Goal: Navigation & Orientation: Find specific page/section

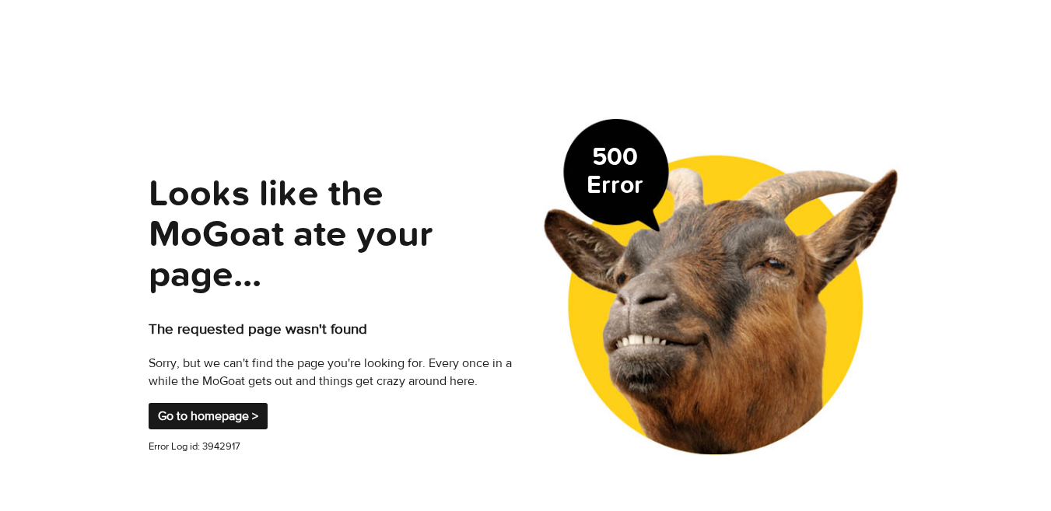
click at [208, 403] on link "Go to homepage >" at bounding box center [208, 416] width 119 height 26
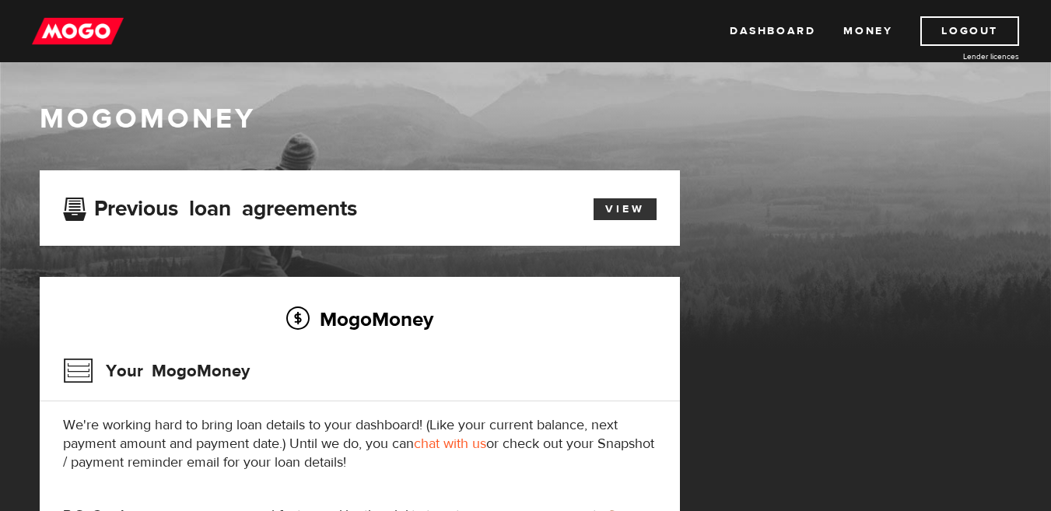
click at [633, 205] on link "View" at bounding box center [624, 209] width 63 height 22
click at [887, 30] on link "Money" at bounding box center [867, 31] width 49 height 30
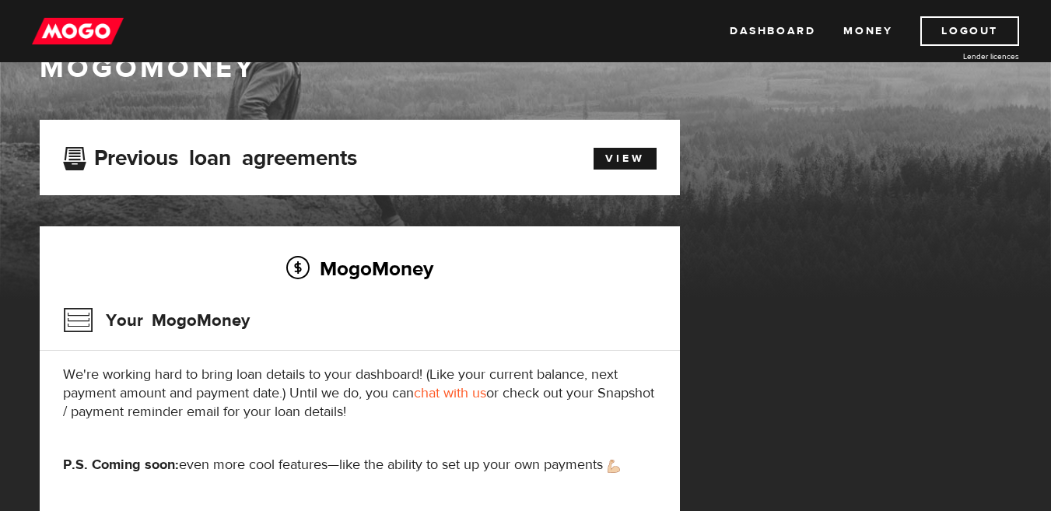
scroll to position [84, 0]
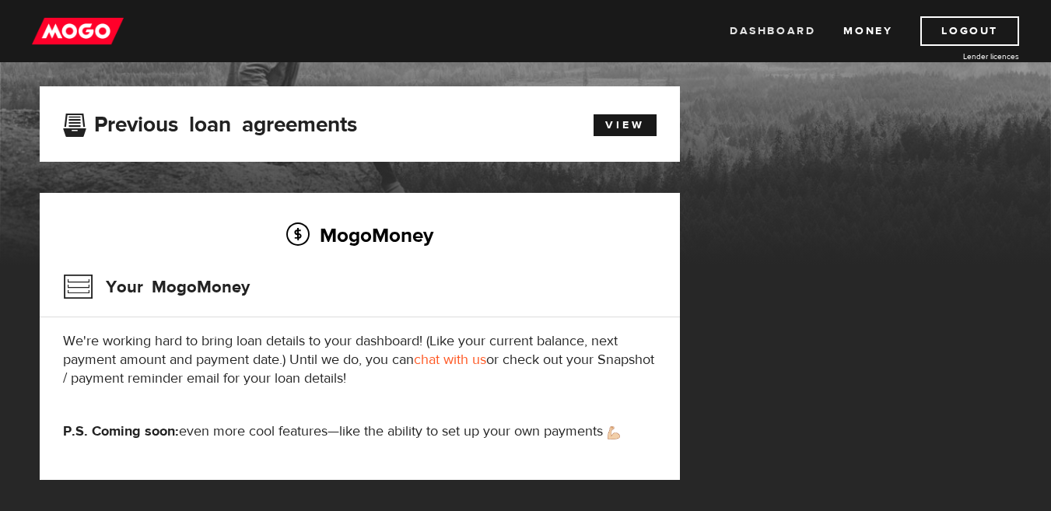
click at [786, 32] on link "Dashboard" at bounding box center [772, 31] width 86 height 30
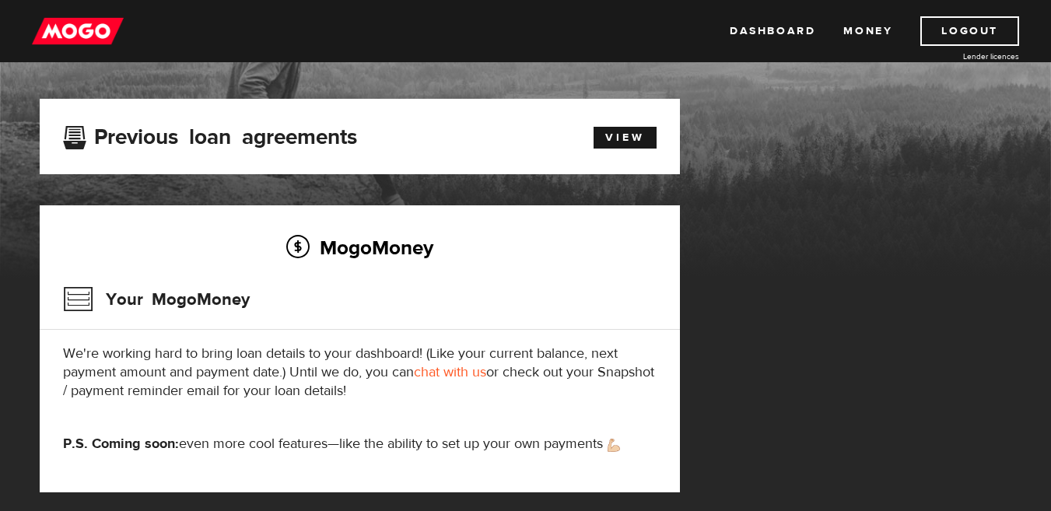
scroll to position [84, 0]
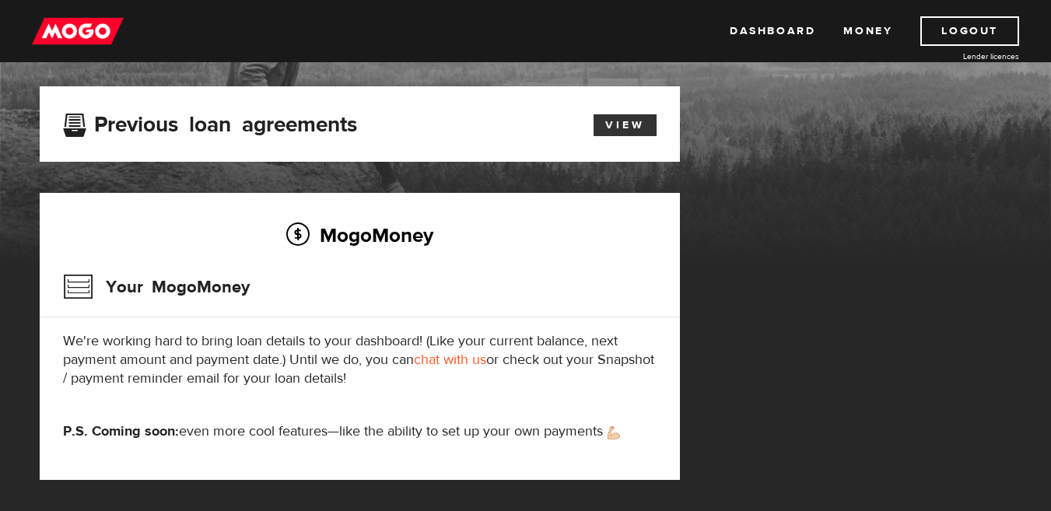
click at [625, 125] on link "View" at bounding box center [624, 125] width 63 height 22
